Goal: Transaction & Acquisition: Obtain resource

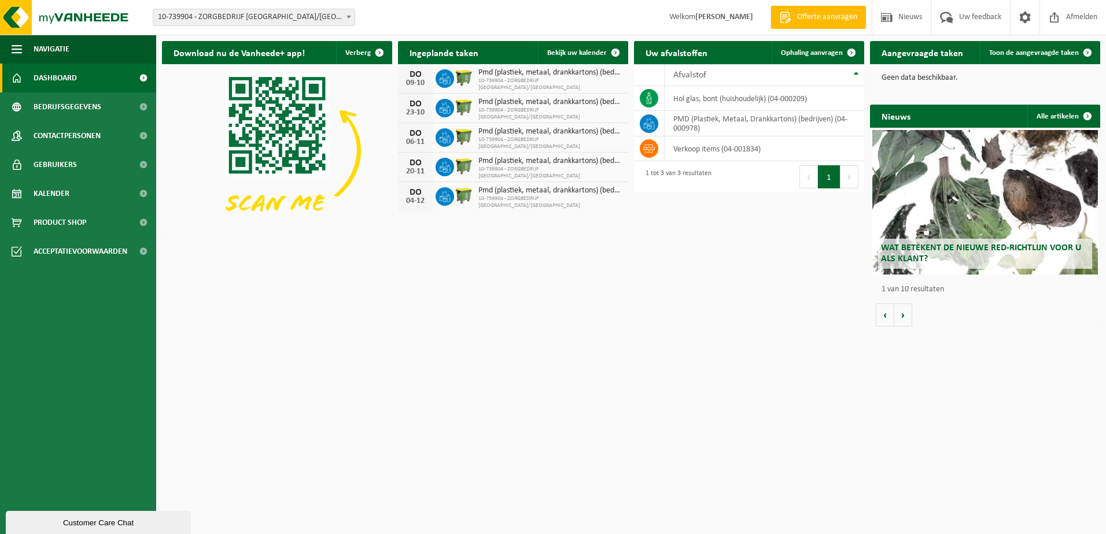
click at [813, 22] on span "Offerte aanvragen" at bounding box center [827, 18] width 66 height 12
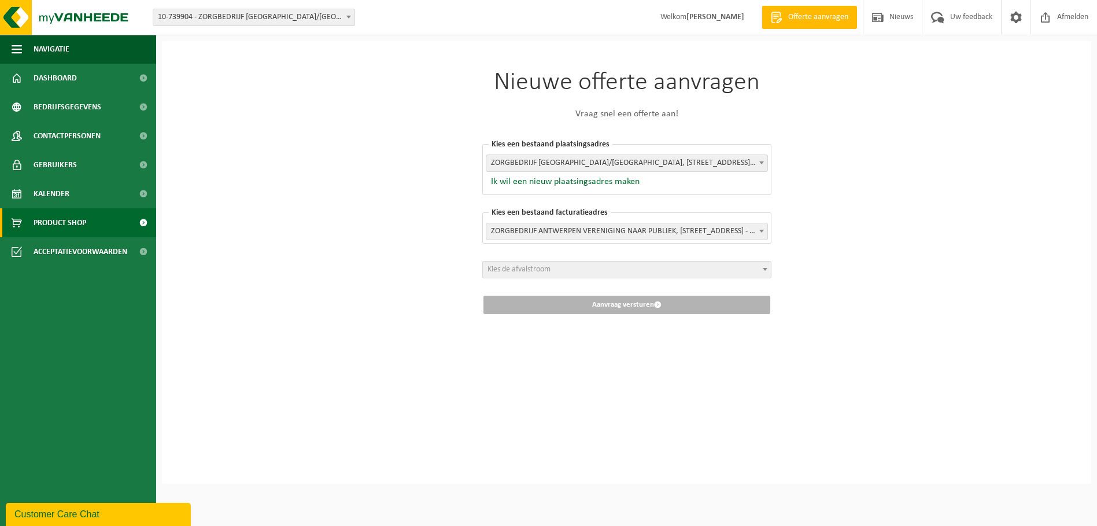
click at [50, 228] on span "Product Shop" at bounding box center [60, 222] width 53 height 29
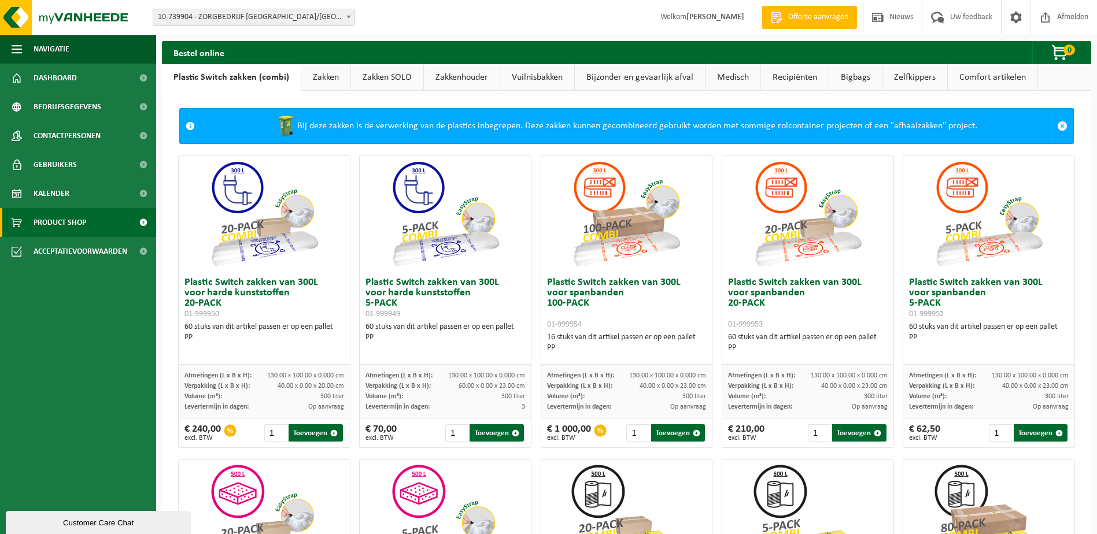
click at [310, 76] on link "Zakken" at bounding box center [325, 77] width 49 height 27
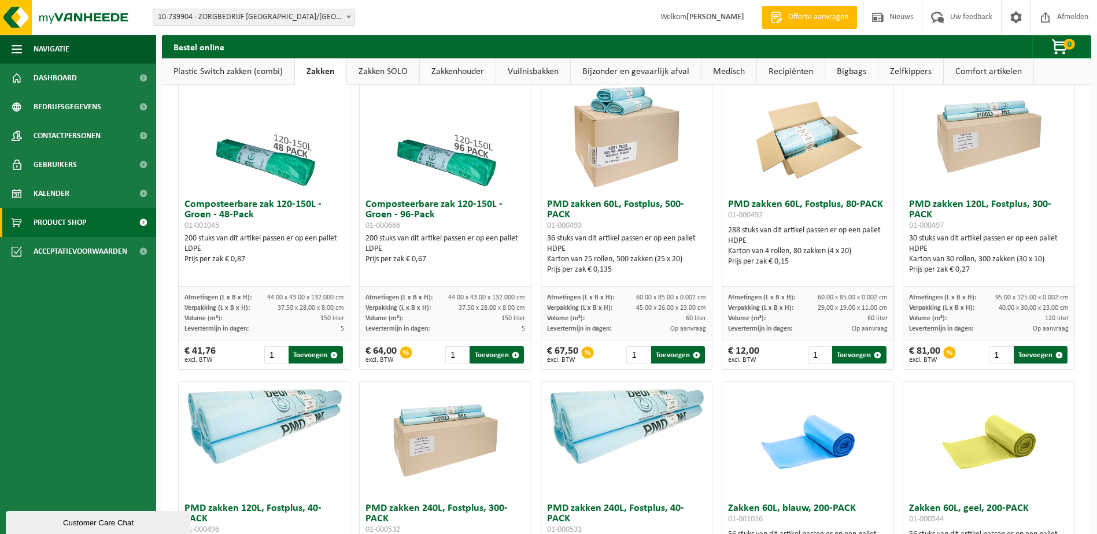
scroll to position [521, 0]
